Goal: Check status

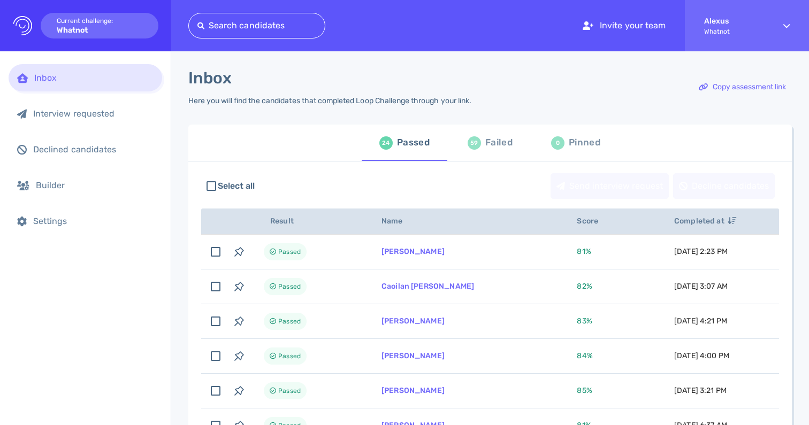
click at [474, 146] on div "59" at bounding box center [474, 142] width 13 height 13
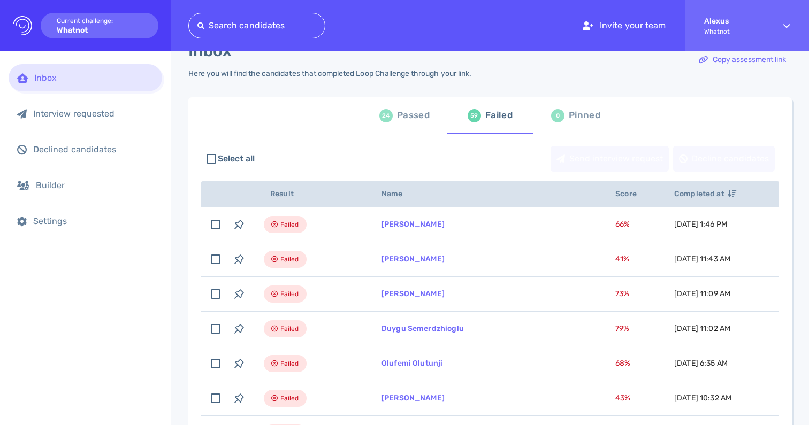
scroll to position [9, 0]
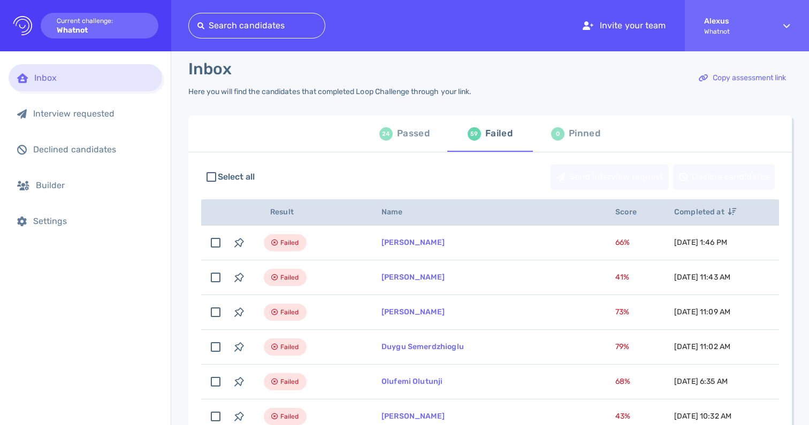
click at [410, 138] on div "Passed" at bounding box center [413, 134] width 33 height 16
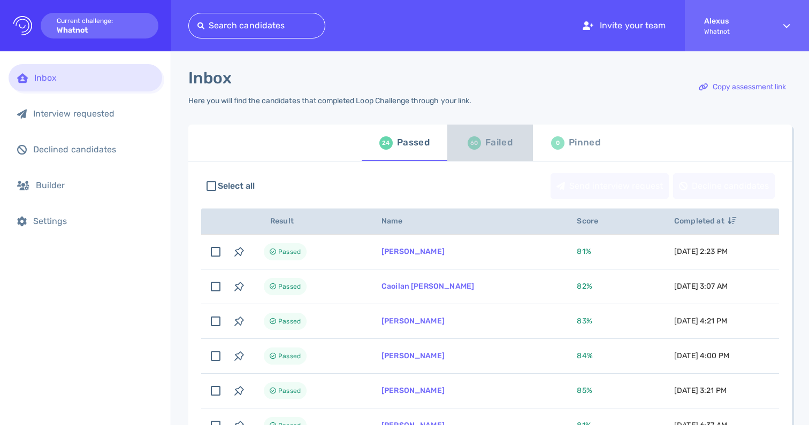
click at [474, 150] on div "60 Failed" at bounding box center [490, 143] width 45 height 30
